Goal: Task Accomplishment & Management: Manage account settings

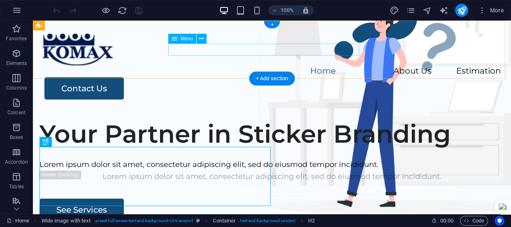
click at [336, 65] on nav "Home About Us Estimation" at bounding box center [272, 71] width 458 height 12
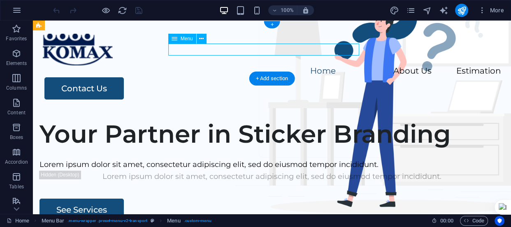
click at [336, 65] on nav "Home About Us Estimation" at bounding box center [272, 71] width 458 height 12
select select
select select "4"
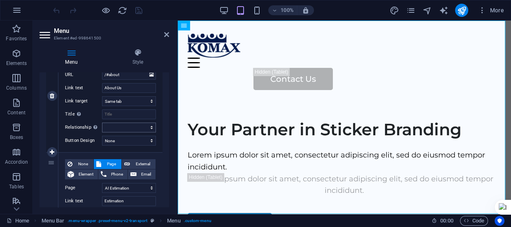
scroll to position [261, 0]
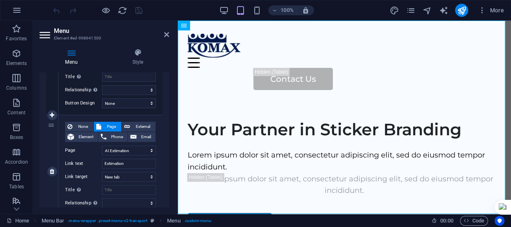
click at [139, 120] on div "None Page External Element Phone Email Page Home Legal Notice Privacy Subpage A…" at bounding box center [110, 171] width 104 height 113
click at [139, 122] on span "External" at bounding box center [142, 127] width 21 height 10
select select
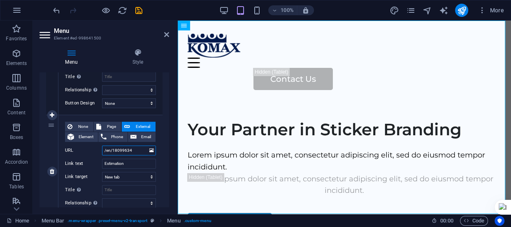
click at [137, 148] on input "/en/18099634" at bounding box center [129, 151] width 54 height 10
click at [113, 124] on span "Page" at bounding box center [111, 127] width 15 height 10
select select
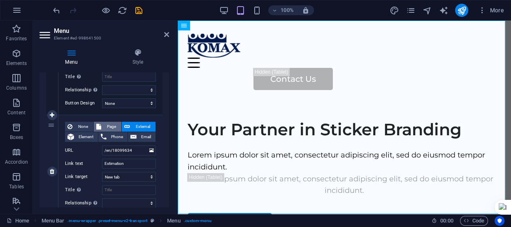
select select
click at [147, 150] on select "Home Legal Notice Privacy Subpage AI Estimation Home" at bounding box center [129, 151] width 54 height 10
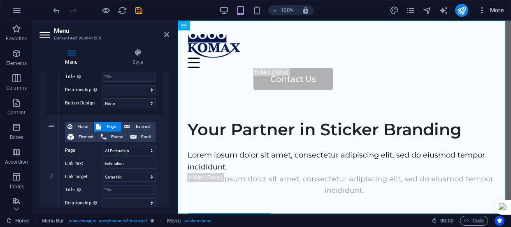
click at [487, 9] on span "More" at bounding box center [491, 10] width 26 height 8
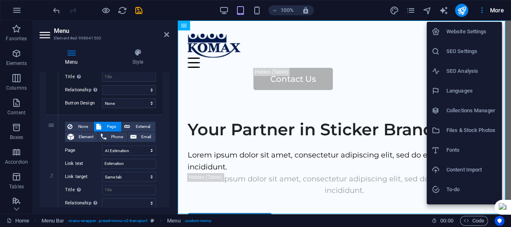
click at [473, 31] on h6 "Website Settings" at bounding box center [471, 32] width 51 height 10
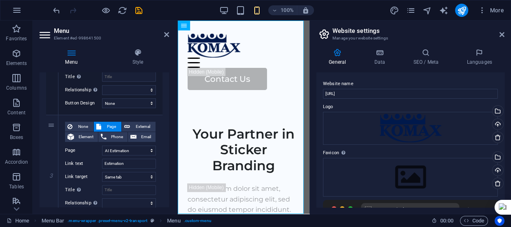
click at [498, 36] on header "Website settings Manage your website settings" at bounding box center [411, 31] width 186 height 21
click at [503, 34] on icon at bounding box center [501, 34] width 5 height 7
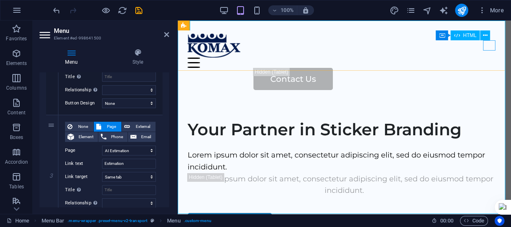
click at [488, 58] on div "Menu" at bounding box center [343, 63] width 313 height 10
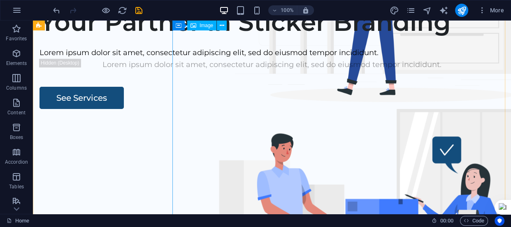
scroll to position [0, 0]
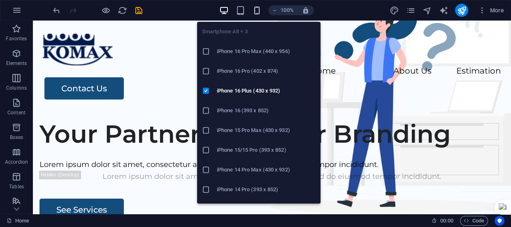
click at [253, 9] on icon "button" at bounding box center [256, 10] width 9 height 9
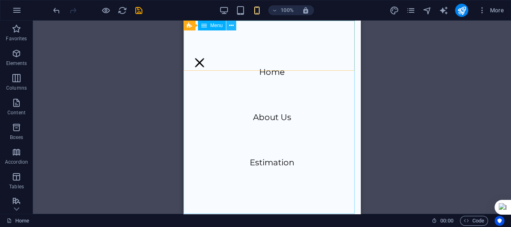
click at [230, 25] on icon at bounding box center [231, 25] width 5 height 9
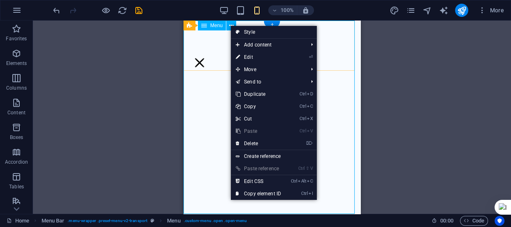
click at [208, 60] on nav "Home About Us Estimation" at bounding box center [271, 117] width 177 height 193
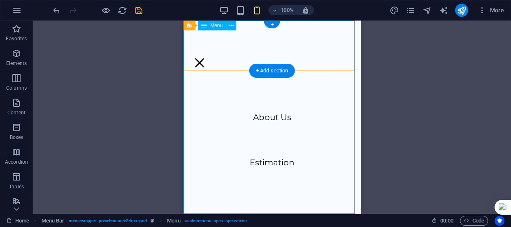
click at [267, 162] on nav "Home About Us Estimation" at bounding box center [271, 117] width 177 height 193
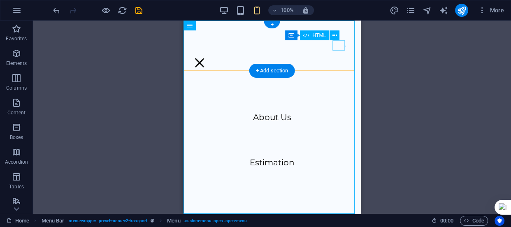
click at [206, 58] on div "Menu" at bounding box center [199, 63] width 12 height 10
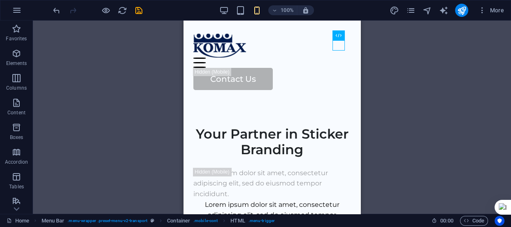
click at [443, 84] on div "Container H2 Wide image with text Container Container Image Container Menu Bar …" at bounding box center [272, 117] width 478 height 193
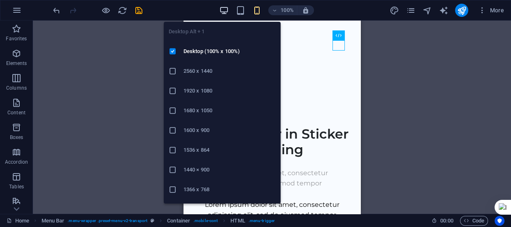
click at [224, 12] on icon "button" at bounding box center [223, 10] width 9 height 9
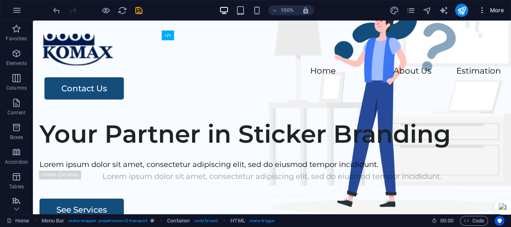
click at [494, 8] on span "More" at bounding box center [491, 10] width 26 height 8
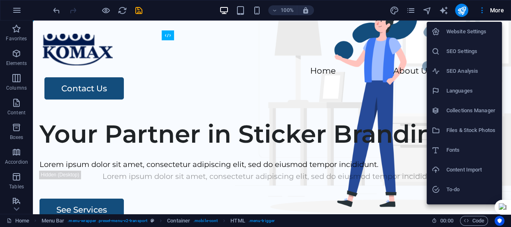
click at [411, 10] on div at bounding box center [255, 113] width 511 height 227
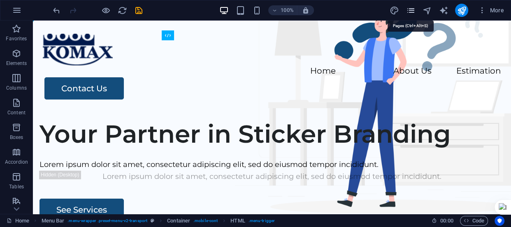
click at [411, 11] on icon "pages" at bounding box center [409, 10] width 9 height 9
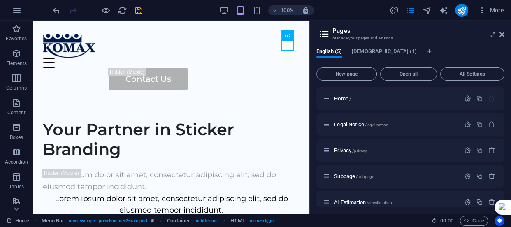
scroll to position [9, 0]
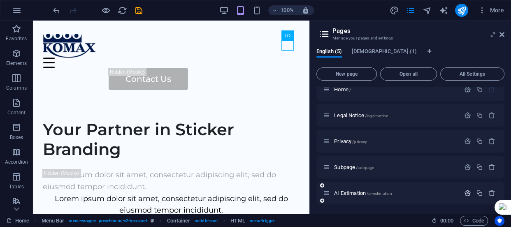
click at [465, 192] on icon "button" at bounding box center [467, 192] width 7 height 7
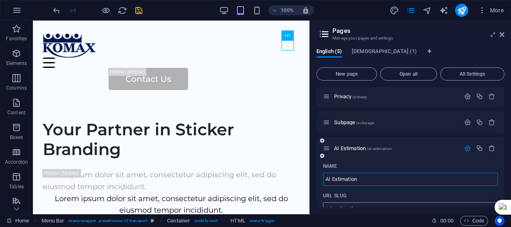
scroll to position [0, 0]
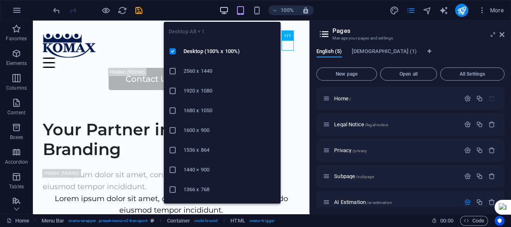
click at [222, 11] on icon "button" at bounding box center [223, 10] width 9 height 9
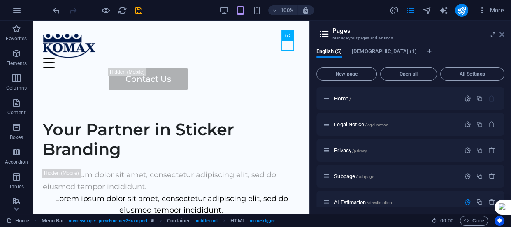
click at [501, 37] on icon at bounding box center [501, 34] width 5 height 7
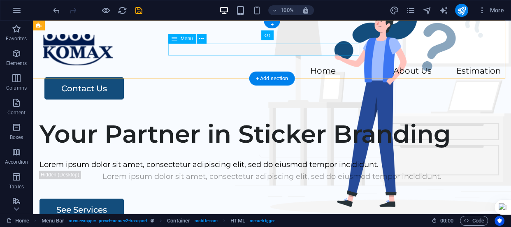
click at [340, 65] on nav "Home About Us Estimation" at bounding box center [272, 71] width 458 height 12
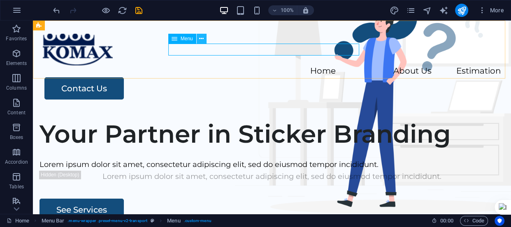
click at [199, 38] on icon at bounding box center [201, 39] width 5 height 9
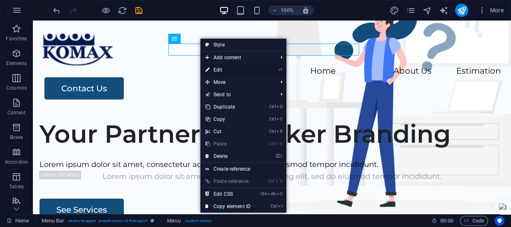
click at [237, 66] on link "⏎ Edit" at bounding box center [227, 70] width 55 height 12
select select
select select "4"
select select
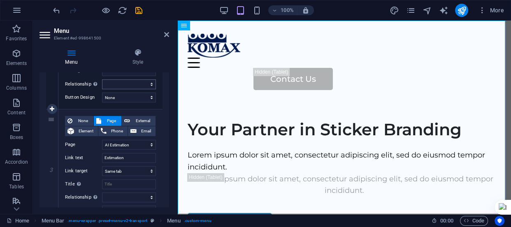
scroll to position [193, 0]
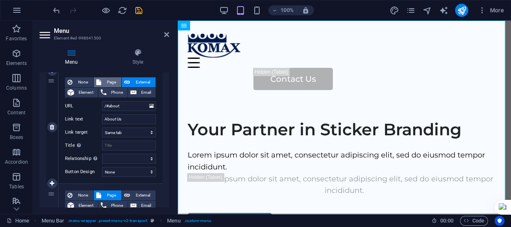
click at [115, 86] on span "Page" at bounding box center [111, 82] width 15 height 10
select select
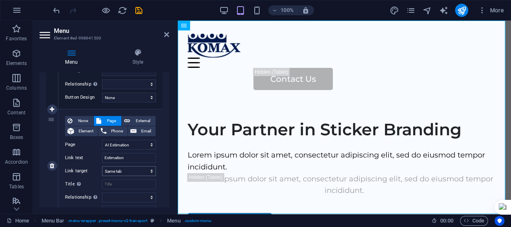
scroll to position [305, 0]
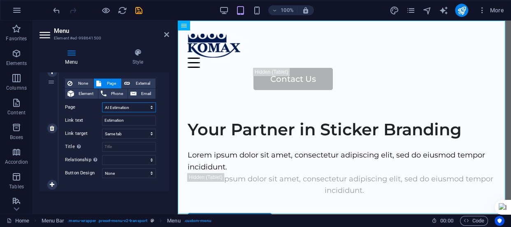
click at [136, 106] on select "Home Legal Notice Privacy Subpage AI Estimation Home" at bounding box center [129, 107] width 54 height 10
click at [132, 106] on select "Home Legal Notice Privacy Subpage AI Estimation Home" at bounding box center [129, 107] width 54 height 10
click at [150, 106] on select "Home Legal Notice Privacy Subpage AI Estimation Home" at bounding box center [129, 107] width 54 height 10
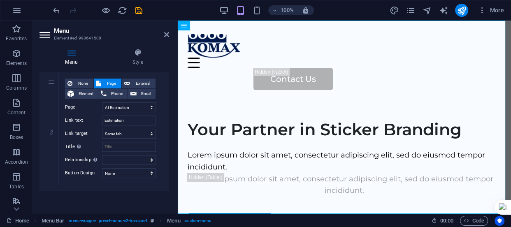
click at [132, 197] on div "Menu Auto Custom Create custom menu items for this menu. Recommended for one-pa…" at bounding box center [103, 139] width 129 height 135
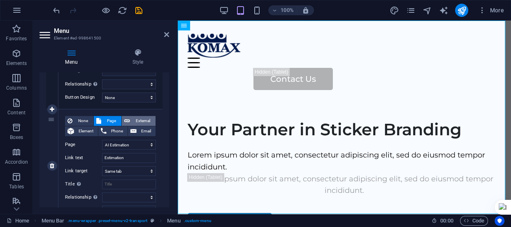
click at [143, 119] on span "External" at bounding box center [142, 121] width 21 height 10
select select
select select "blank"
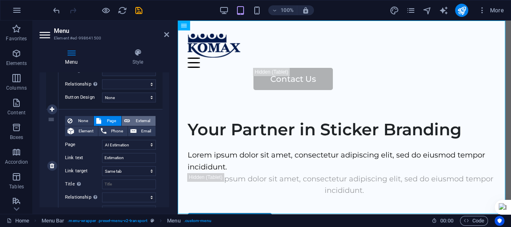
select select
drag, startPoint x: 139, startPoint y: 143, endPoint x: 98, endPoint y: 143, distance: 41.1
click at [98, 143] on div "URL /en/18099634" at bounding box center [110, 145] width 91 height 10
select select
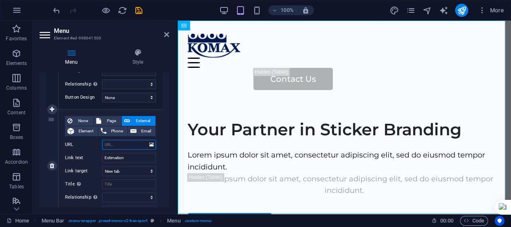
select select
paste input "[URL]"
type input "[URL]"
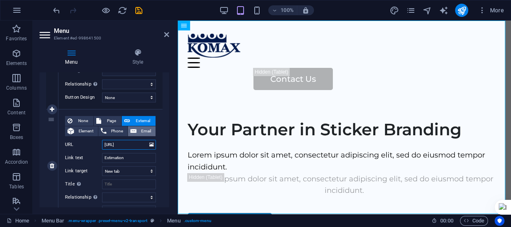
select select
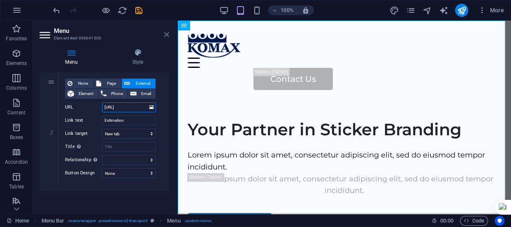
type input "[URL]"
click at [164, 34] on icon at bounding box center [166, 34] width 5 height 7
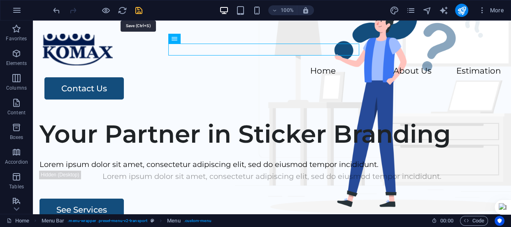
click at [137, 11] on icon "save" at bounding box center [138, 10] width 9 height 9
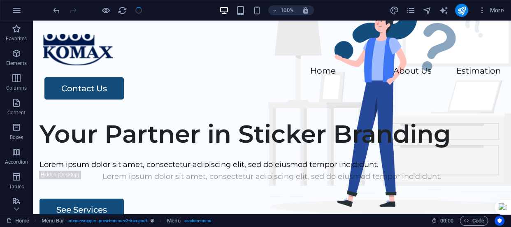
checkbox input "false"
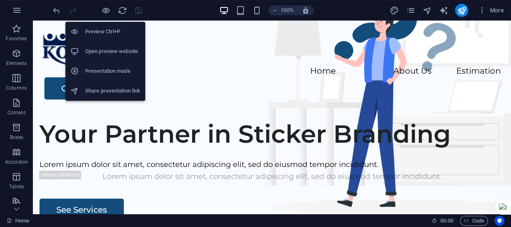
click at [116, 49] on h6 "Open preview website" at bounding box center [112, 51] width 55 height 10
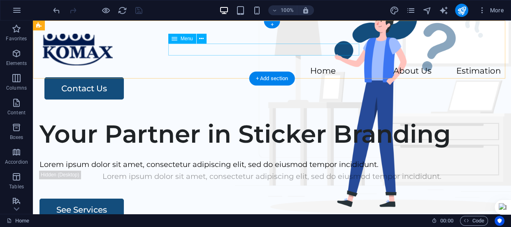
click at [325, 65] on nav "Home About Us Estimation" at bounding box center [272, 71] width 458 height 12
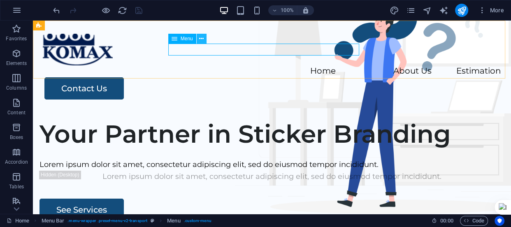
click at [200, 39] on icon at bounding box center [201, 39] width 5 height 9
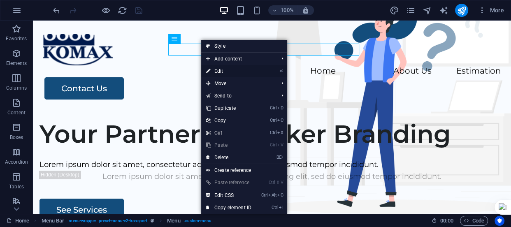
click at [229, 70] on link "⏎ Edit" at bounding box center [228, 71] width 55 height 12
select select
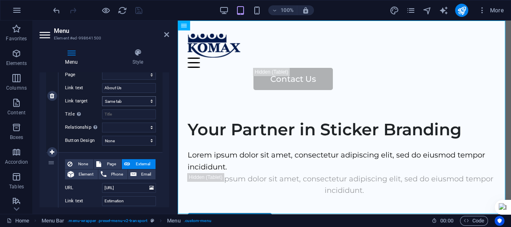
scroll to position [299, 0]
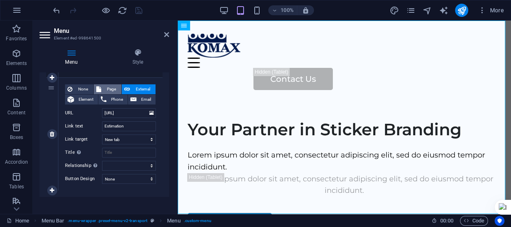
click at [111, 89] on span "Page" at bounding box center [111, 89] width 15 height 10
select select
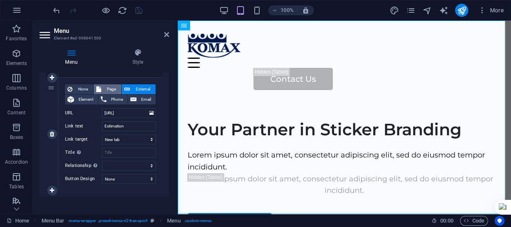
select select
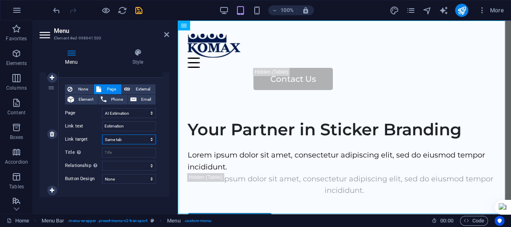
click at [144, 139] on select "New tab Same tab Overlay" at bounding box center [129, 139] width 54 height 10
select select "overlay"
click at [102, 134] on select "New tab Same tab Overlay" at bounding box center [129, 139] width 54 height 10
select select
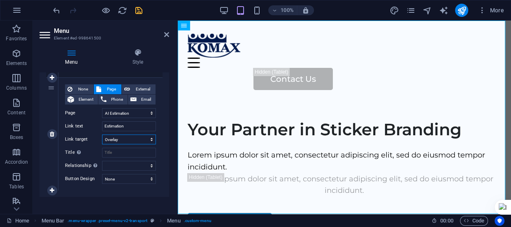
select select
click at [127, 139] on select "New tab Same tab Overlay" at bounding box center [129, 139] width 54 height 10
select select
click at [102, 134] on select "New tab Same tab Overlay" at bounding box center [129, 139] width 54 height 10
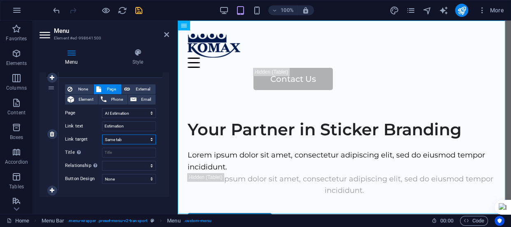
select select
click at [140, 84] on span "External" at bounding box center [142, 89] width 21 height 10
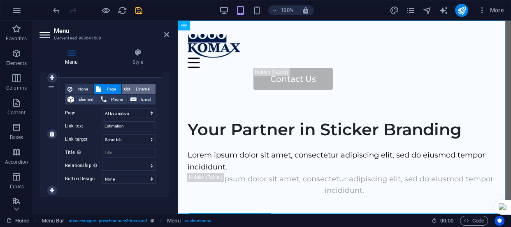
select select
select select "blank"
select select
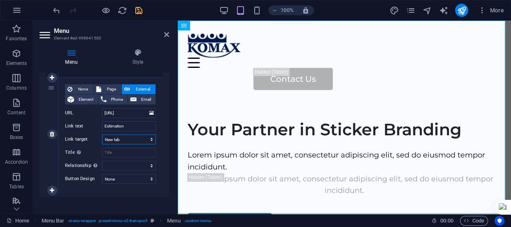
scroll to position [0, 0]
click at [133, 139] on select "New tab Same tab Overlay" at bounding box center [129, 139] width 54 height 10
select select
click at [102, 134] on select "New tab Same tab Overlay" at bounding box center [129, 139] width 54 height 10
select select
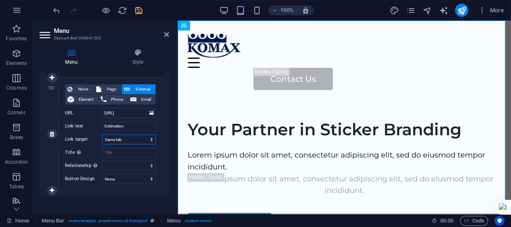
select select
click at [139, 12] on icon "save" at bounding box center [138, 10] width 9 height 9
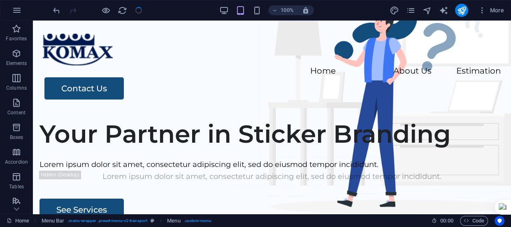
checkbox input "false"
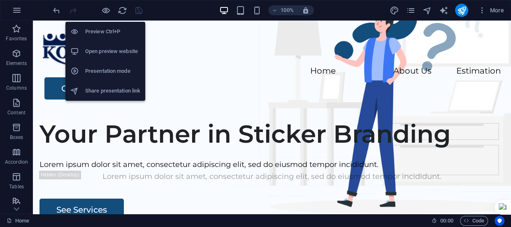
click at [118, 51] on h6 "Open preview website" at bounding box center [112, 51] width 55 height 10
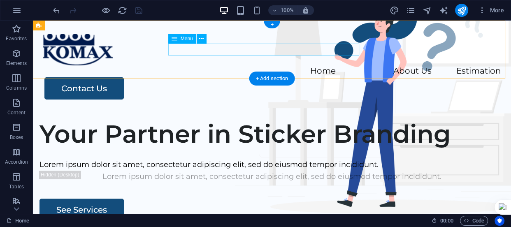
click at [333, 65] on nav "Home About Us Estimation" at bounding box center [272, 71] width 458 height 12
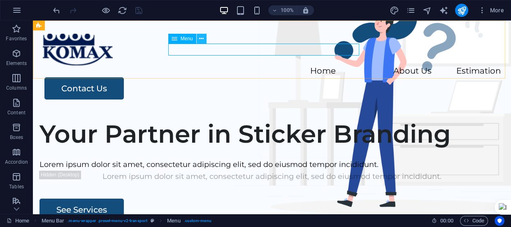
click at [199, 38] on icon at bounding box center [201, 39] width 5 height 9
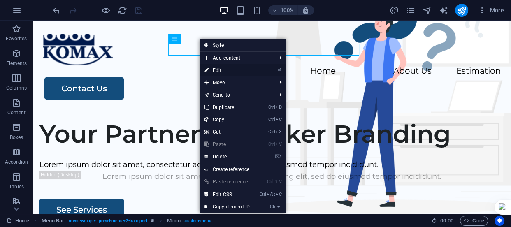
drag, startPoint x: 226, startPoint y: 68, endPoint x: 49, endPoint y: 47, distance: 178.3
click at [226, 68] on link "⏎ Edit" at bounding box center [226, 70] width 55 height 12
select select
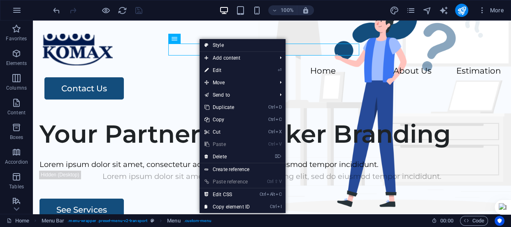
select select
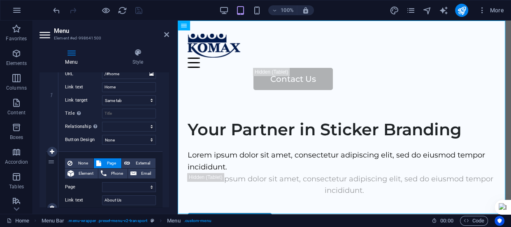
scroll to position [74, 0]
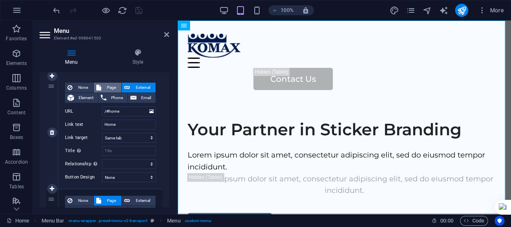
click at [111, 86] on span "Page" at bounding box center [111, 88] width 15 height 10
select select
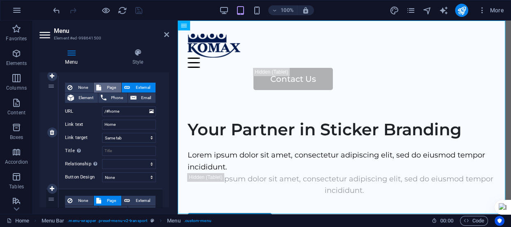
select select
click at [144, 84] on span "External" at bounding box center [142, 88] width 21 height 10
select select "blank"
select select
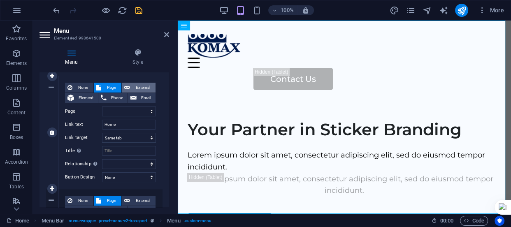
select select
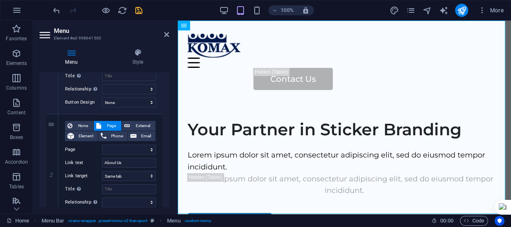
scroll to position [261, 0]
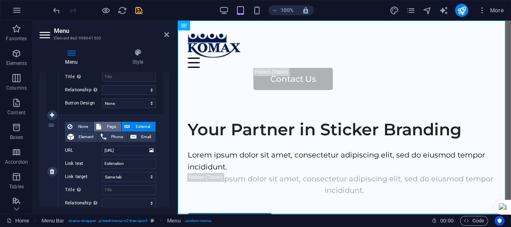
click at [115, 126] on span "Page" at bounding box center [111, 127] width 15 height 10
select select
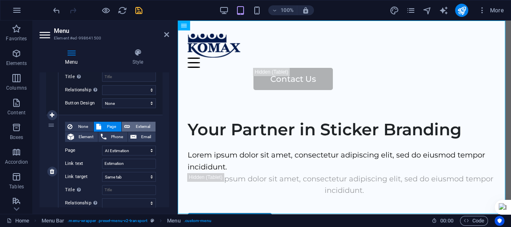
click at [138, 122] on span "External" at bounding box center [142, 127] width 21 height 10
select select
select select "blank"
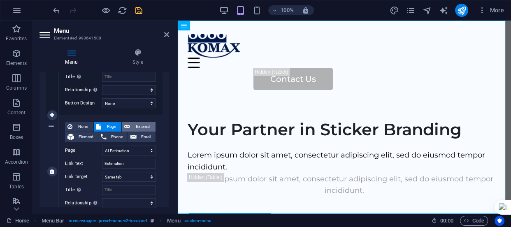
select select
click at [140, 164] on input "Estimation" at bounding box center [129, 164] width 54 height 10
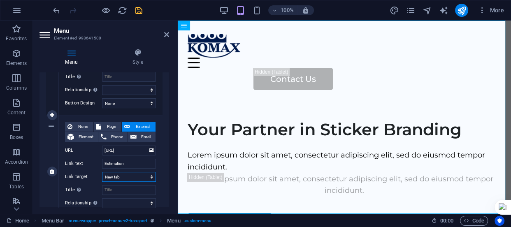
click at [148, 176] on select "New tab Same tab Overlay" at bounding box center [129, 177] width 54 height 10
select select
click at [102, 172] on select "New tab Same tab Overlay" at bounding box center [129, 177] width 54 height 10
select select
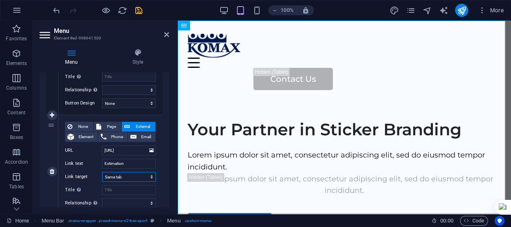
select select
click at [136, 177] on select "New tab Same tab Overlay" at bounding box center [129, 177] width 54 height 10
select select "overlay"
click at [102, 172] on select "New tab Same tab Overlay" at bounding box center [129, 177] width 54 height 10
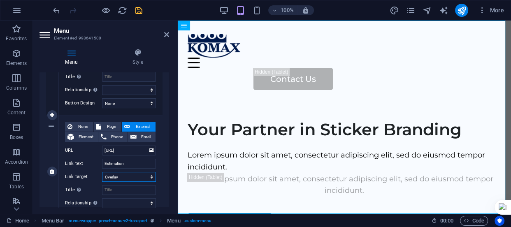
select select
click at [140, 13] on icon "save" at bounding box center [138, 10] width 9 height 9
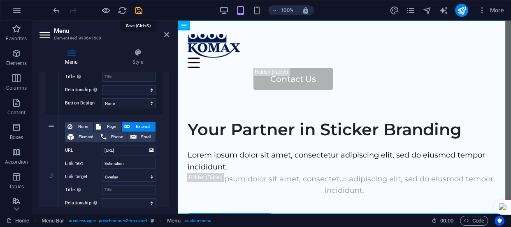
checkbox input "false"
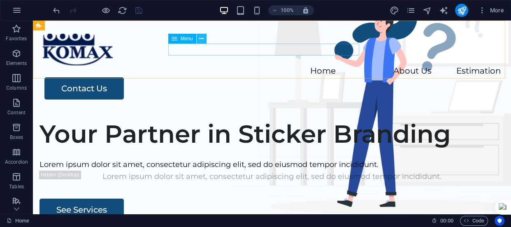
click at [201, 37] on icon at bounding box center [201, 39] width 5 height 9
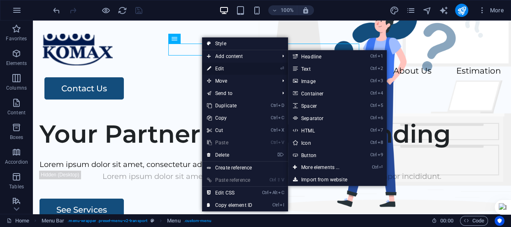
click at [221, 66] on link "⏎ Edit" at bounding box center [229, 68] width 55 height 12
select select
select select "overlay"
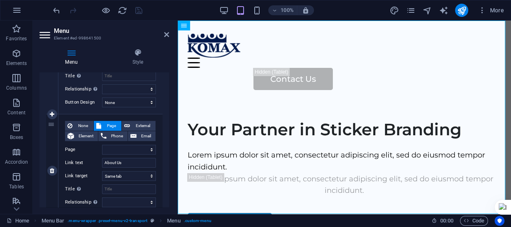
scroll to position [299, 0]
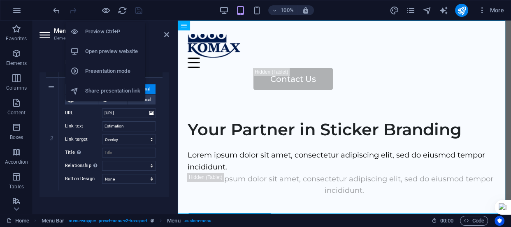
click at [116, 51] on h6 "Open preview website" at bounding box center [112, 51] width 55 height 10
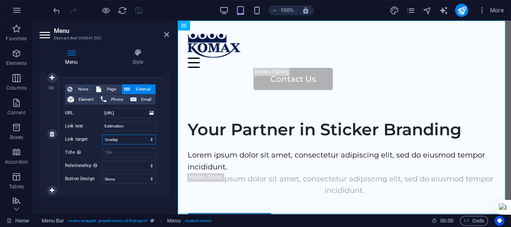
click at [136, 140] on select "New tab Same tab Overlay" at bounding box center [129, 139] width 54 height 10
select select
click at [102, 134] on select "New tab Same tab Overlay" at bounding box center [129, 139] width 54 height 10
select select
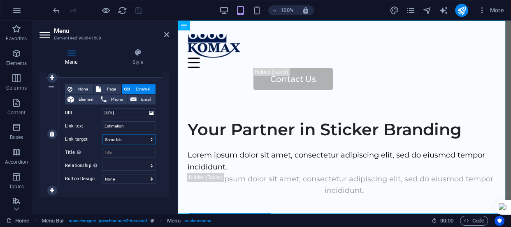
select select
click at [138, 9] on icon "save" at bounding box center [138, 10] width 9 height 9
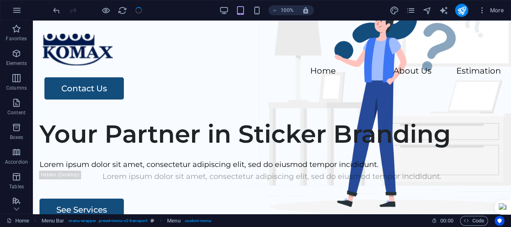
checkbox input "false"
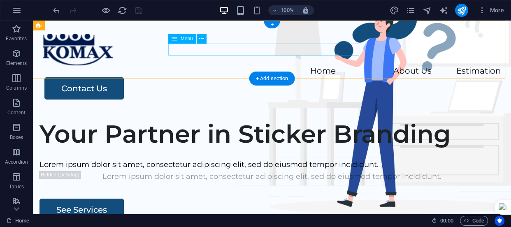
click at [203, 65] on nav "Home About Us Estimation" at bounding box center [272, 71] width 458 height 12
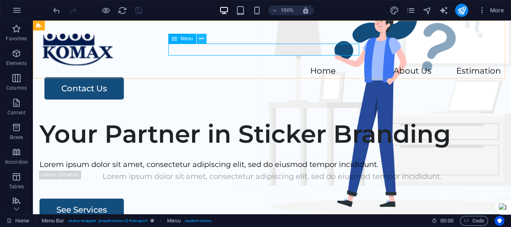
click at [201, 39] on icon at bounding box center [201, 39] width 5 height 9
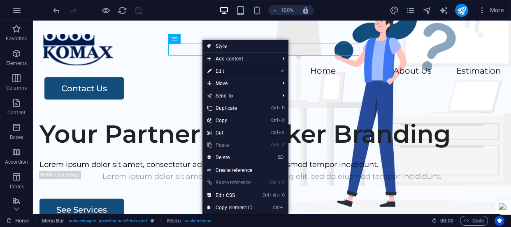
drag, startPoint x: 246, startPoint y: 71, endPoint x: 69, endPoint y: 51, distance: 178.3
click at [246, 71] on link "⏎ Edit" at bounding box center [229, 71] width 55 height 12
select select
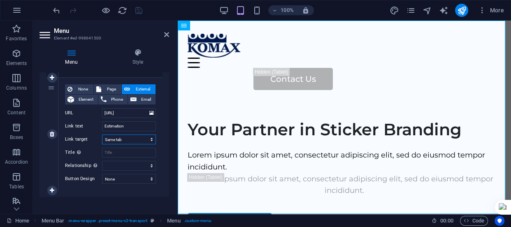
click at [138, 139] on select "New tab Same tab Overlay" at bounding box center [129, 139] width 54 height 10
click at [102, 134] on select "New tab Same tab Overlay" at bounding box center [129, 139] width 54 height 10
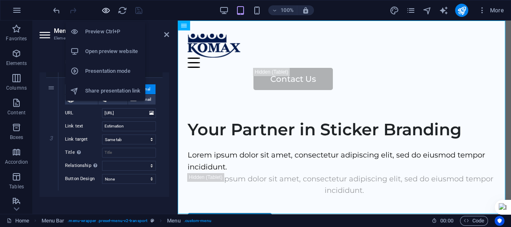
click at [104, 12] on icon "button" at bounding box center [105, 10] width 9 height 9
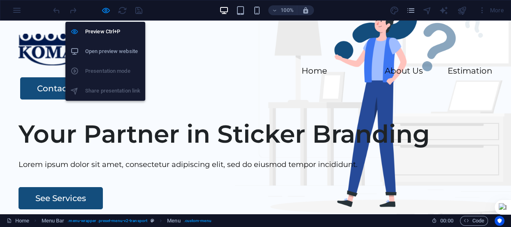
click at [123, 51] on h6 "Open preview website" at bounding box center [112, 51] width 55 height 10
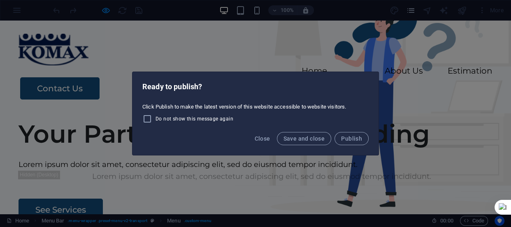
select select
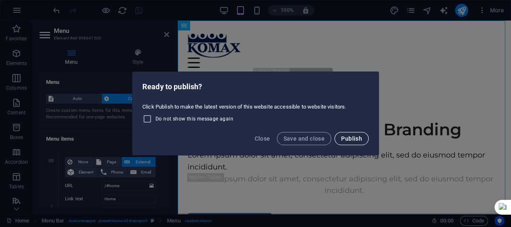
click at [346, 137] on span "Publish" at bounding box center [351, 138] width 21 height 7
select select
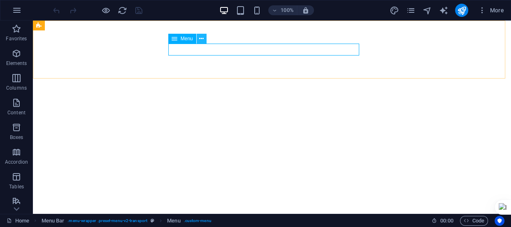
click at [199, 37] on icon at bounding box center [201, 39] width 5 height 9
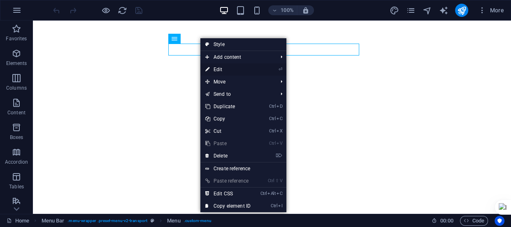
click at [234, 67] on link "⏎ Edit" at bounding box center [227, 69] width 55 height 12
select select
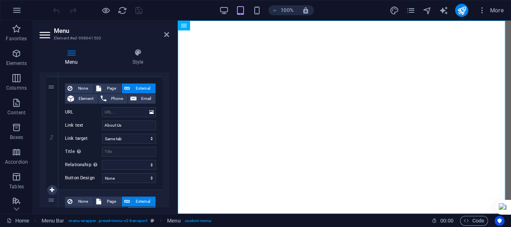
scroll to position [299, 0]
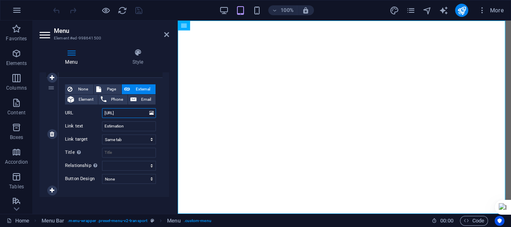
click at [133, 114] on input "[URL]" at bounding box center [129, 113] width 54 height 10
click at [113, 87] on span "Page" at bounding box center [111, 89] width 15 height 10
select select
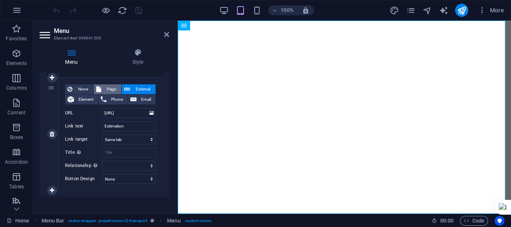
select select
click at [114, 98] on span "Phone" at bounding box center [117, 100] width 16 height 10
select select
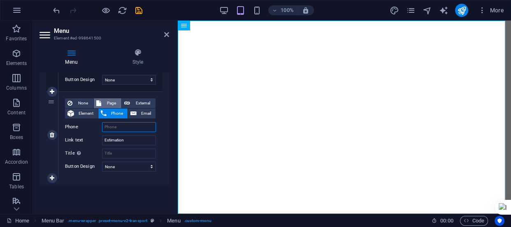
scroll to position [284, 0]
click at [143, 99] on span "External" at bounding box center [142, 104] width 21 height 10
select select
select select "blank"
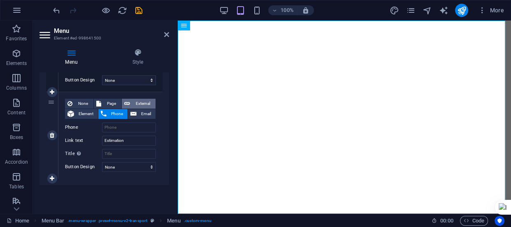
select select
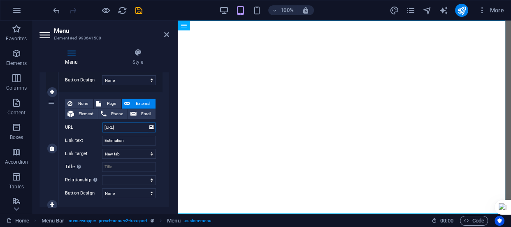
scroll to position [0, 43]
drag, startPoint x: 132, startPoint y: 125, endPoint x: 144, endPoint y: 126, distance: 12.4
click at [144, 126] on input "[URL]" at bounding box center [129, 127] width 54 height 10
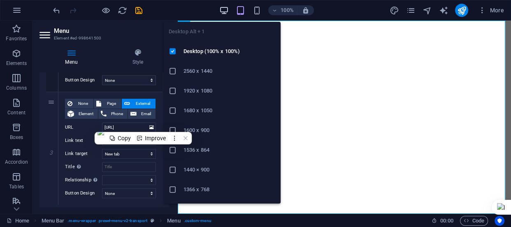
click at [226, 9] on icon "button" at bounding box center [223, 10] width 9 height 9
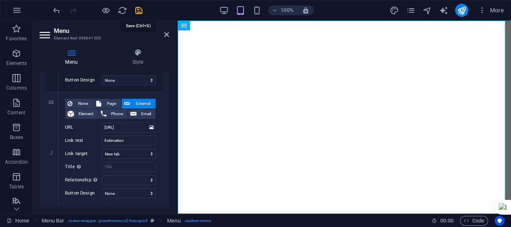
click at [139, 12] on icon "save" at bounding box center [138, 10] width 9 height 9
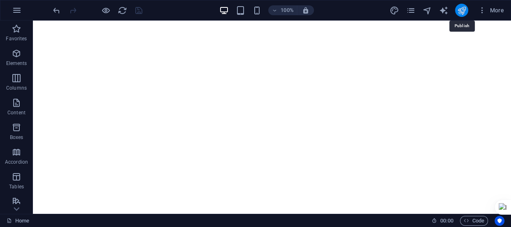
click at [457, 11] on icon "publish" at bounding box center [460, 10] width 9 height 9
